Goal: Find specific page/section: Find specific page/section

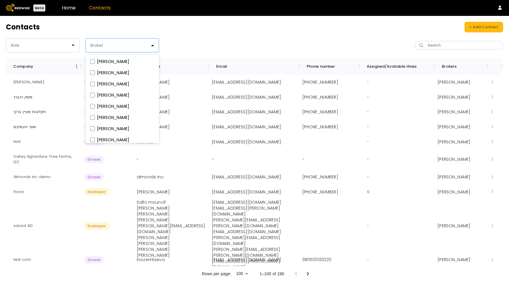
click at [102, 49] on div "Broker" at bounding box center [120, 46] width 68 height 14
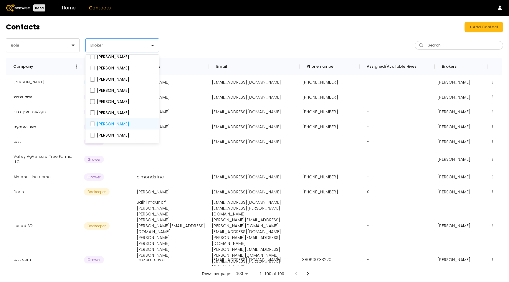
scroll to position [24, 0]
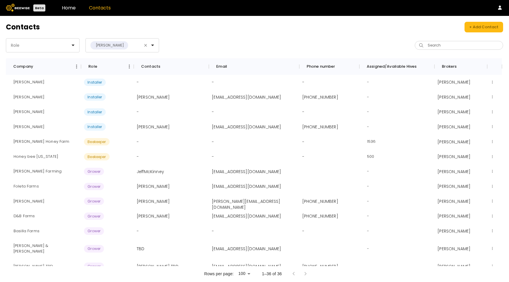
drag, startPoint x: 216, startPoint y: 15, endPoint x: 206, endPoint y: 26, distance: 15.0
click at [216, 15] on header "Beta Home Contacts" at bounding box center [254, 8] width 509 height 16
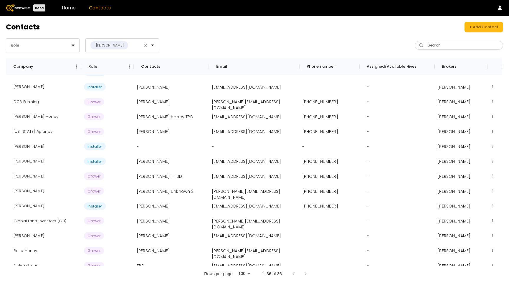
scroll to position [252, 0]
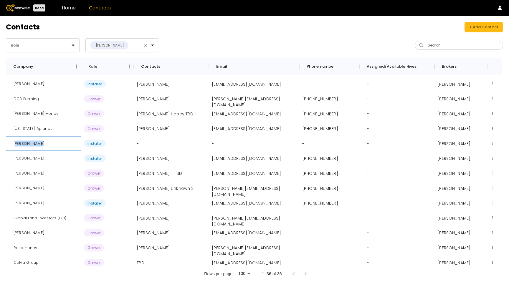
drag, startPoint x: 39, startPoint y: 144, endPoint x: 15, endPoint y: 144, distance: 24.7
click at [15, 144] on div "[PERSON_NAME]" at bounding box center [29, 143] width 40 height 15
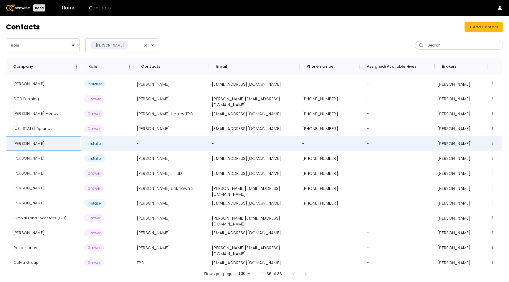
click at [13, 144] on div "[PERSON_NAME]" at bounding box center [29, 143] width 40 height 15
drag, startPoint x: 15, startPoint y: 143, endPoint x: 64, endPoint y: 143, distance: 48.9
click at [64, 143] on div "[PERSON_NAME]" at bounding box center [43, 143] width 75 height 15
copy div "[PERSON_NAME]"
drag, startPoint x: 42, startPoint y: 129, endPoint x: 8, endPoint y: 129, distance: 34.2
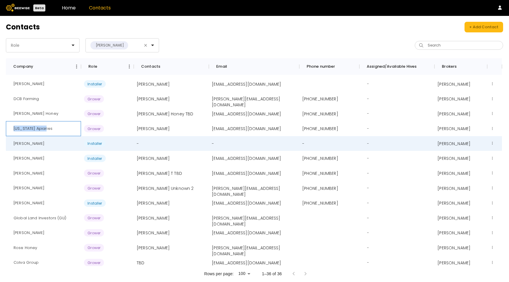
click at [8, 129] on div "[US_STATE] Apiaries" at bounding box center [43, 128] width 75 height 15
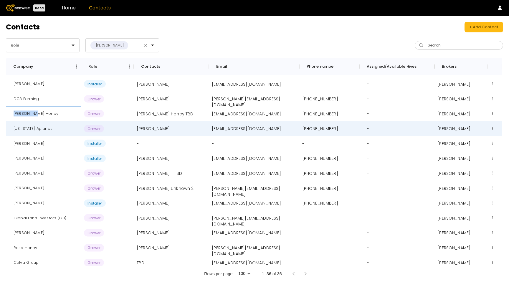
drag, startPoint x: 38, startPoint y: 114, endPoint x: 11, endPoint y: 113, distance: 27.1
click at [11, 113] on div "[PERSON_NAME] Honey" at bounding box center [43, 113] width 75 height 15
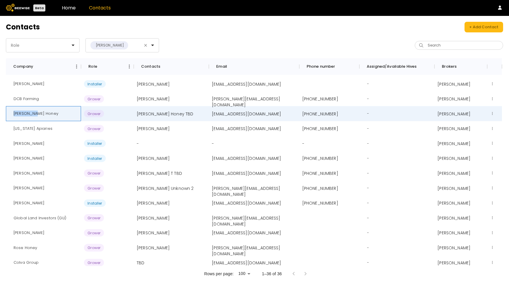
copy div "[PERSON_NAME] Honey"
drag, startPoint x: 36, startPoint y: 248, endPoint x: 8, endPoint y: 250, distance: 28.0
click at [8, 250] on div "Rose Honey" at bounding box center [43, 247] width 75 height 15
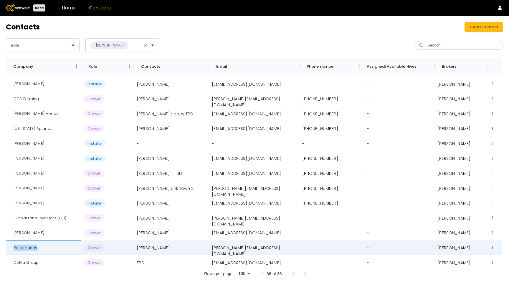
copy div "Rose Honey"
